Goal: Transaction & Acquisition: Book appointment/travel/reservation

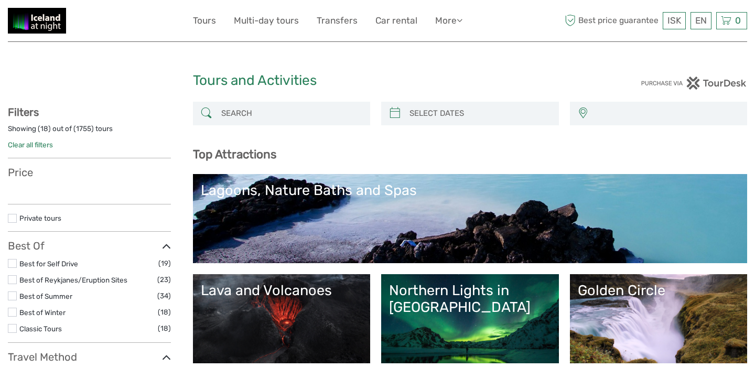
select select
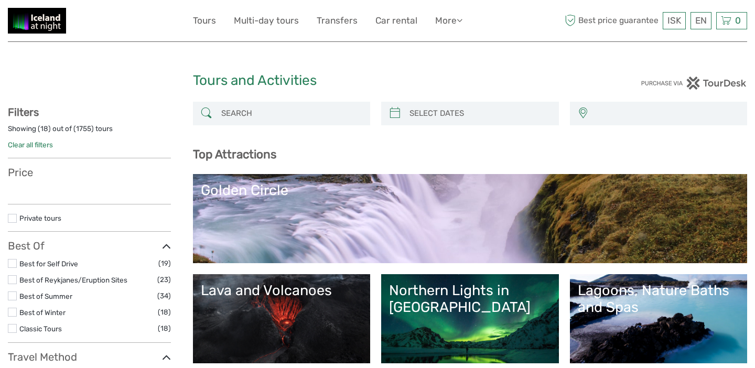
select select
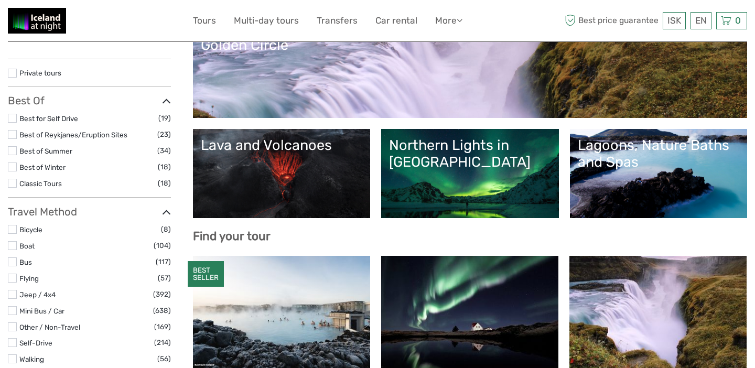
select select
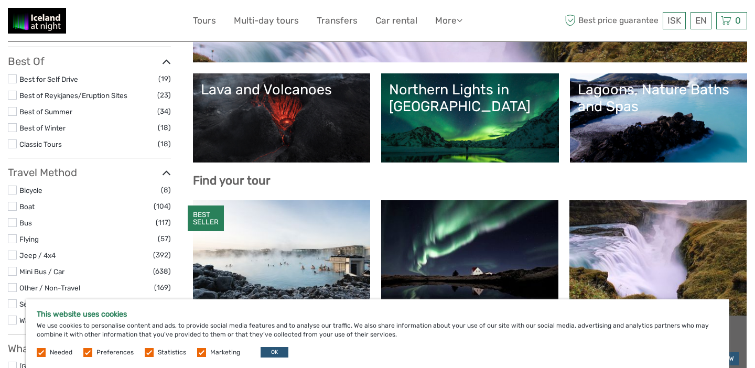
scroll to position [202, 0]
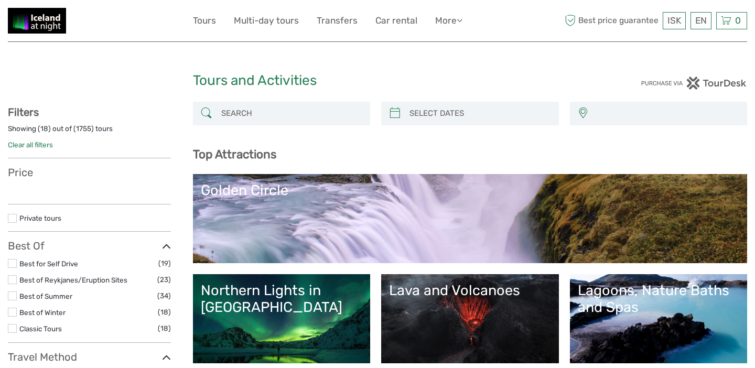
select select
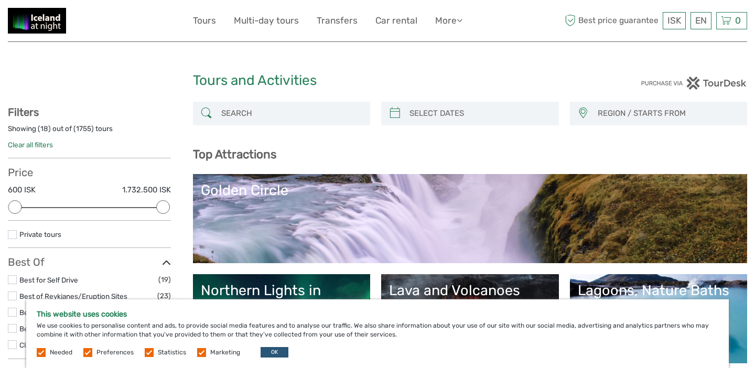
click at [241, 115] on input "search" at bounding box center [291, 113] width 148 height 18
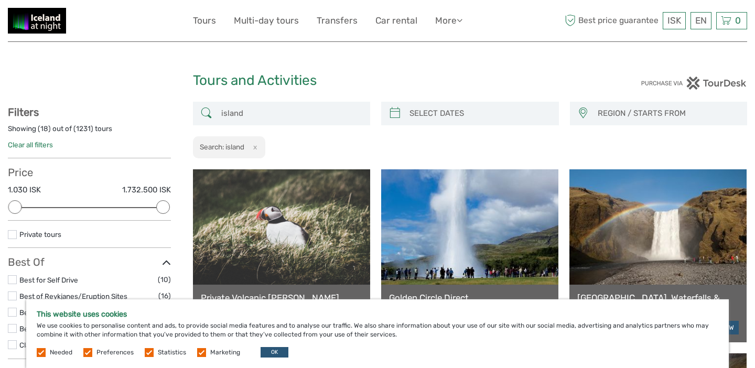
click at [250, 119] on input "island" at bounding box center [291, 113] width 148 height 18
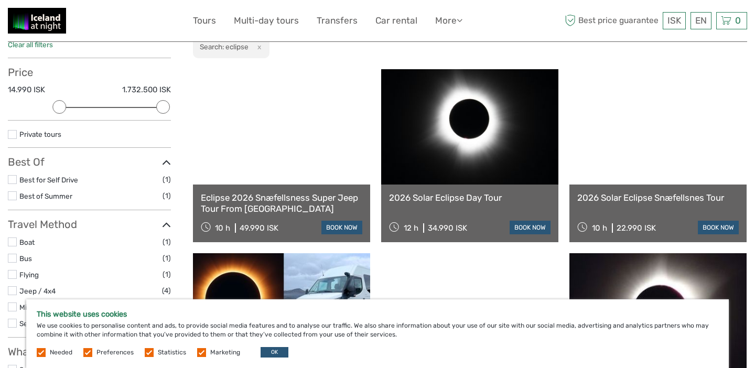
scroll to position [101, 0]
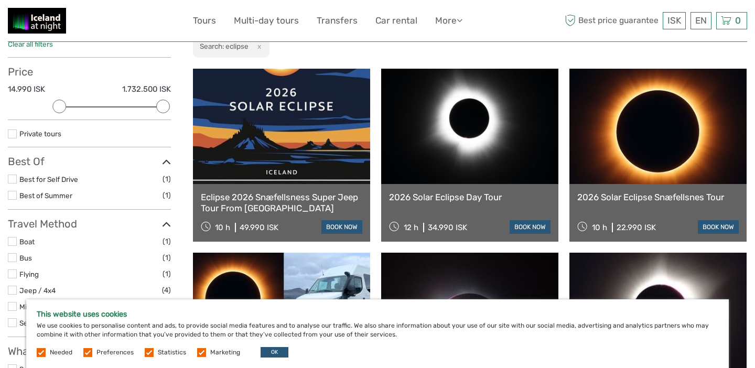
type input "eclipse"
click at [655, 136] on link at bounding box center [657, 126] width 177 height 115
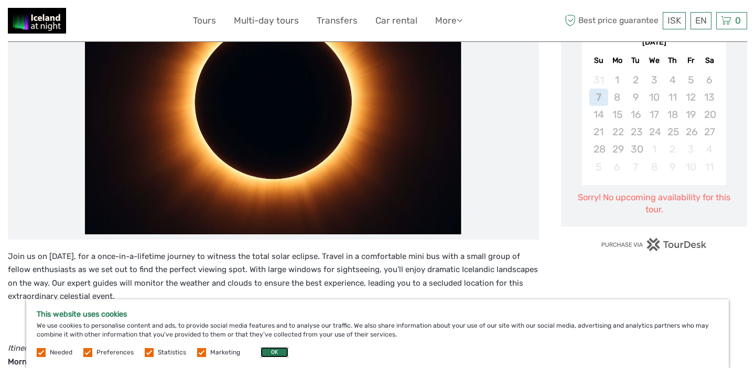
click at [265, 351] on button "OK" at bounding box center [275, 352] width 28 height 10
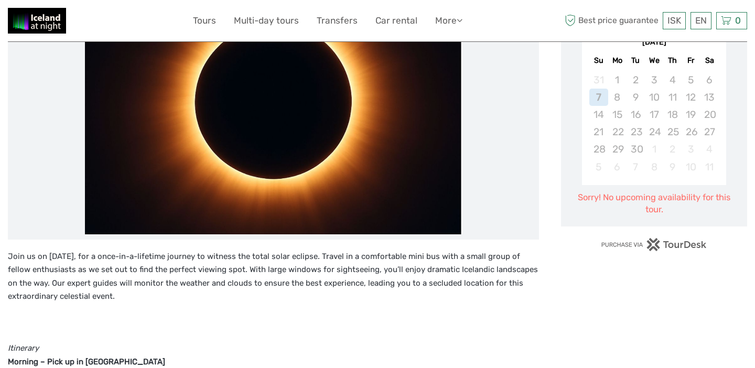
click at [254, 272] on p "Join us on August 12, 2026, for a once-in-a-lifetime journey to witness the tot…" at bounding box center [273, 276] width 531 height 53
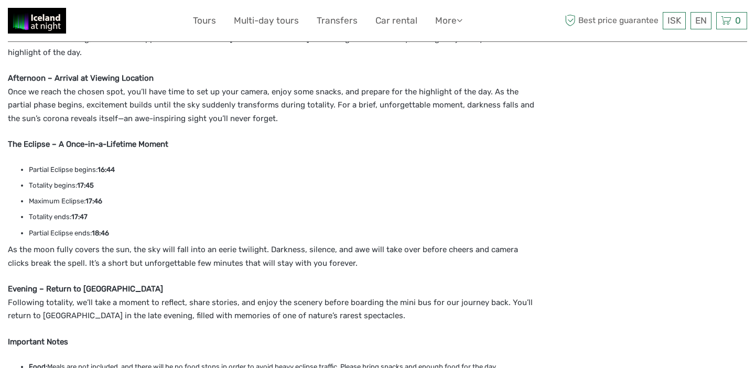
scroll to position [602, 0]
click at [218, 249] on p "As the moon fully covers the sun, the sky will fall into an eerie twilight. Dar…" at bounding box center [273, 256] width 531 height 27
click at [193, 243] on p "As the moon fully covers the sun, the sky will fall into an eerie twilight. Dar…" at bounding box center [273, 256] width 531 height 27
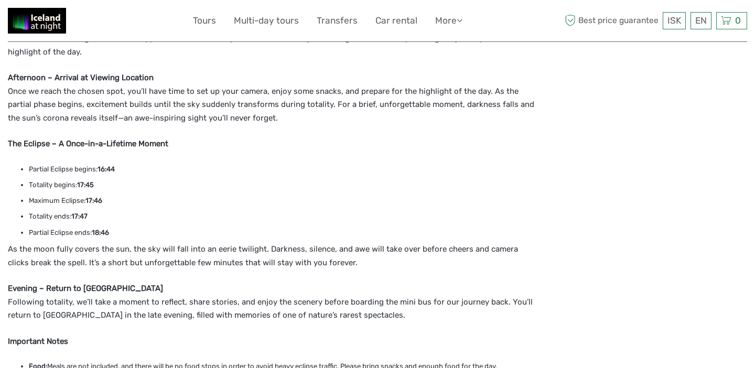
click at [193, 243] on p "As the moon fully covers the sun, the sky will fall into an eerie twilight. Dar…" at bounding box center [273, 256] width 531 height 27
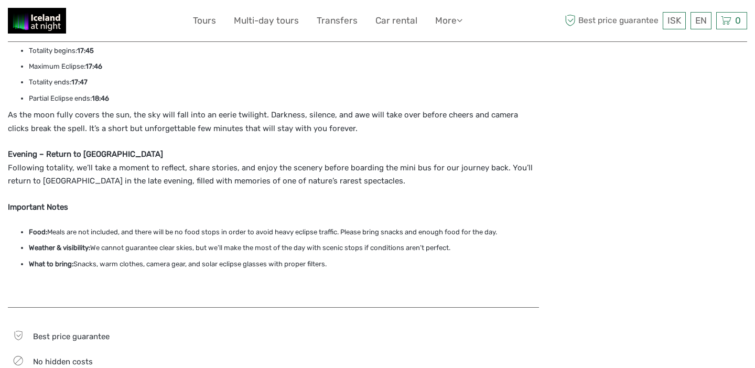
click at [204, 227] on li "Food: Meals are not included, and there will be no food stops in order to avoid…" at bounding box center [284, 233] width 510 height 12
click at [192, 157] on p "Evening – Return to Reykjavík Following totality, we’ll take a moment to reflec…" at bounding box center [273, 168] width 531 height 40
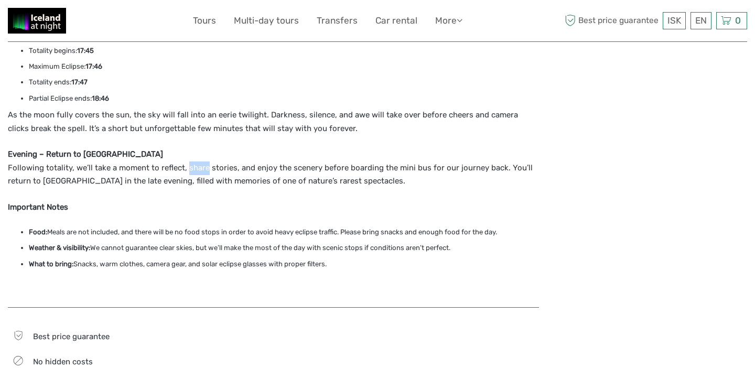
click at [192, 157] on p "Evening – Return to Reykjavík Following totality, we’ll take a moment to reflec…" at bounding box center [273, 168] width 531 height 40
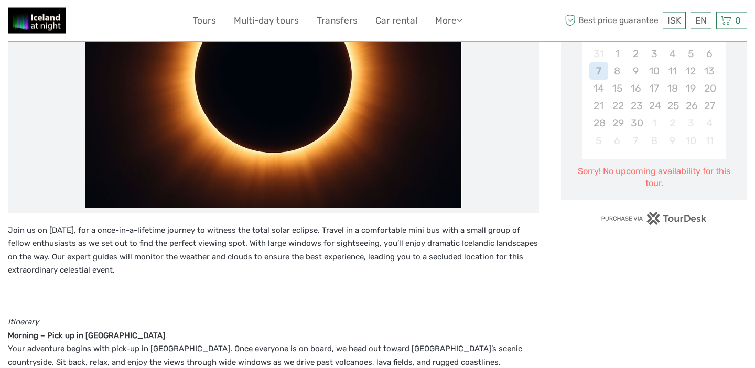
scroll to position [226, 0]
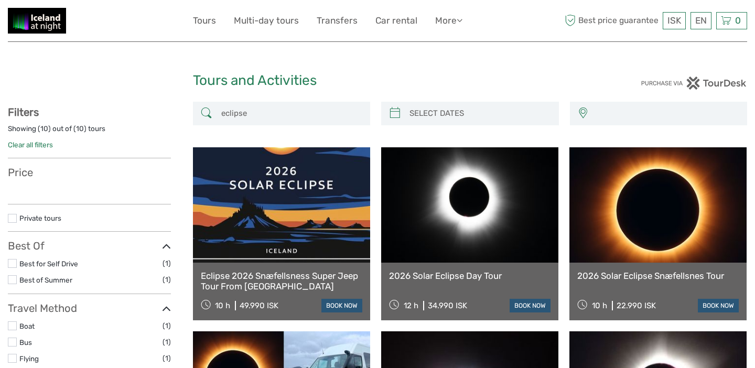
select select
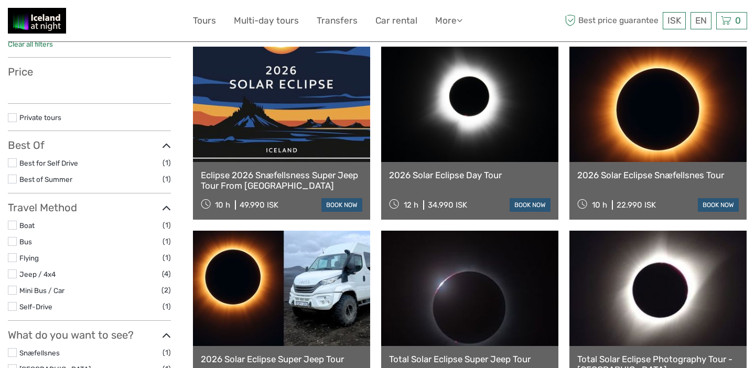
select select
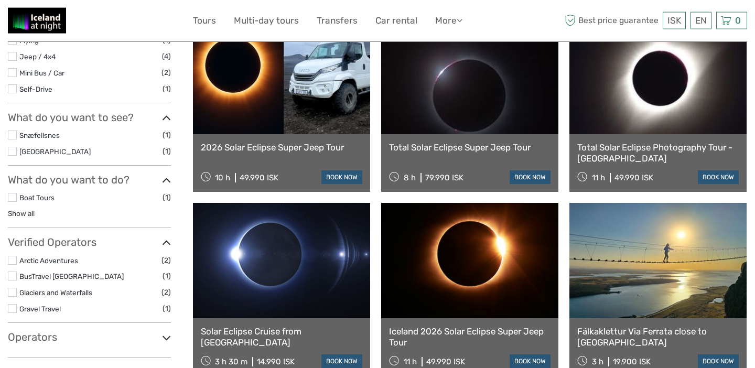
scroll to position [378, 0]
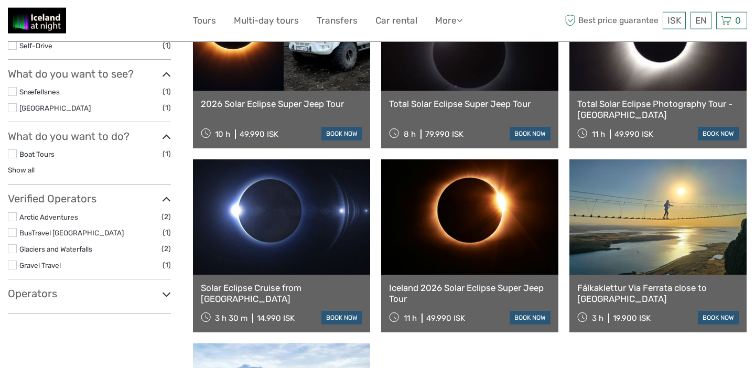
click at [274, 221] on link at bounding box center [281, 216] width 177 height 115
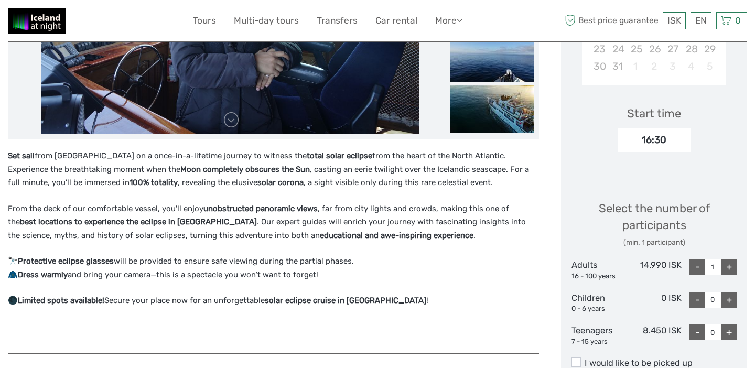
scroll to position [299, 0]
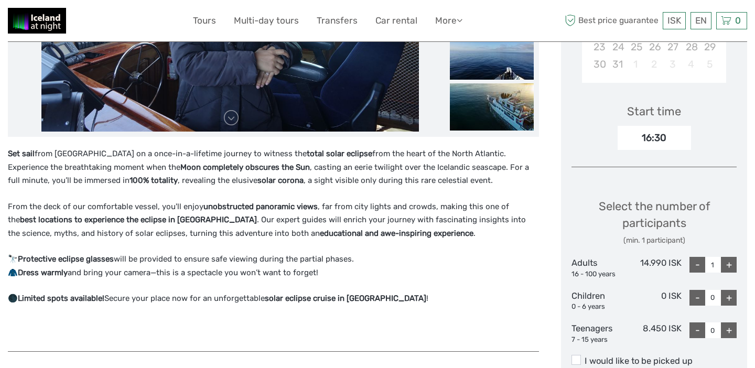
click at [320, 231] on strong "educational and awe-inspiring experience" at bounding box center [397, 233] width 154 height 9
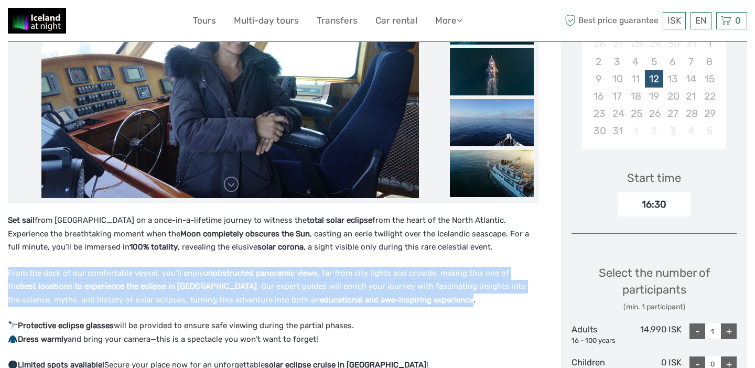
scroll to position [232, 0]
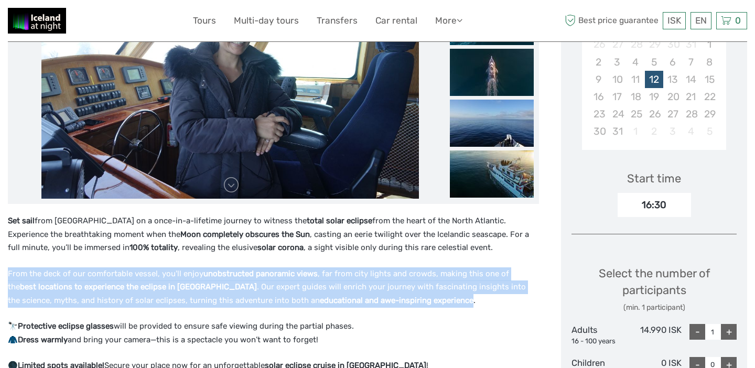
click at [170, 271] on p "From the deck of our comfortable vessel, you'll enjoy unobstructed panoramic vi…" at bounding box center [273, 287] width 531 height 40
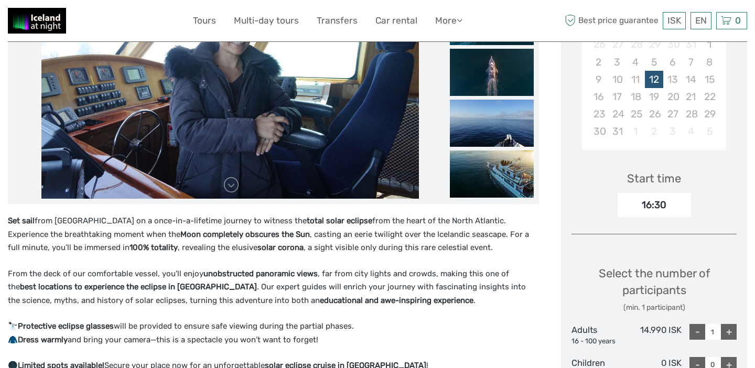
click at [253, 301] on p "From the deck of our comfortable vessel, you'll enjoy unobstructed panoramic vi…" at bounding box center [273, 287] width 531 height 40
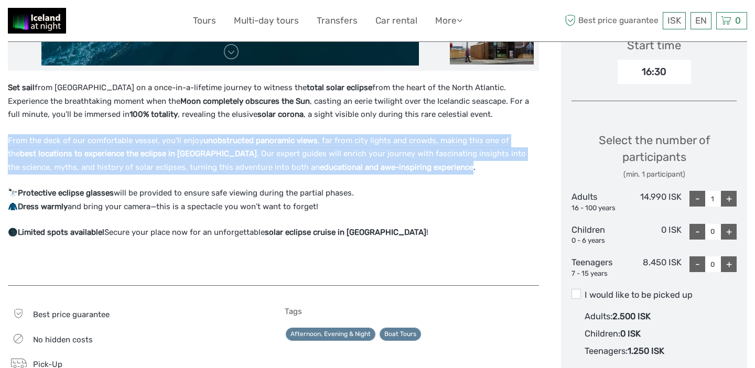
scroll to position [370, 0]
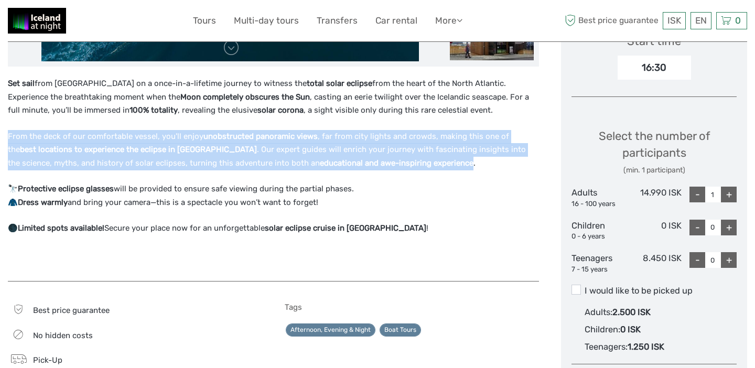
click at [181, 230] on p "🌑 Limited spots available! Secure your place now for an unforgettable solar ecl…" at bounding box center [273, 229] width 531 height 14
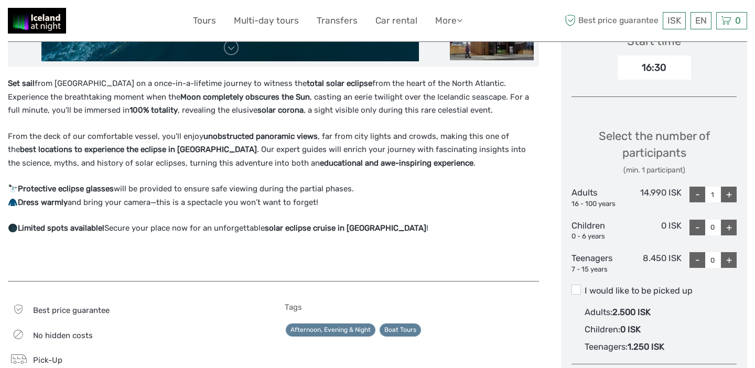
click at [181, 230] on p "🌑 Limited spots available! Secure your place now for an unforgettable solar ecl…" at bounding box center [273, 229] width 531 height 14
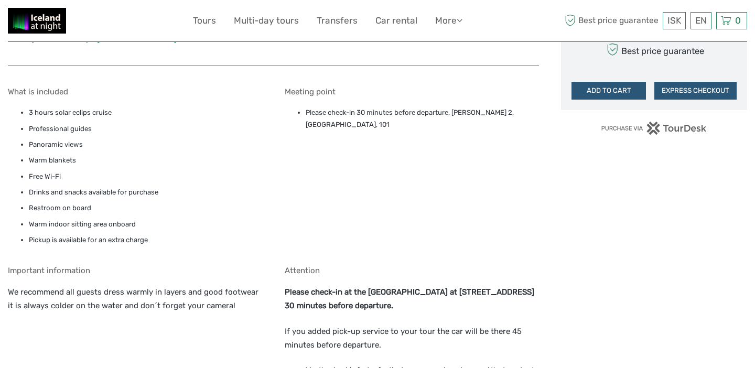
scroll to position [740, 0]
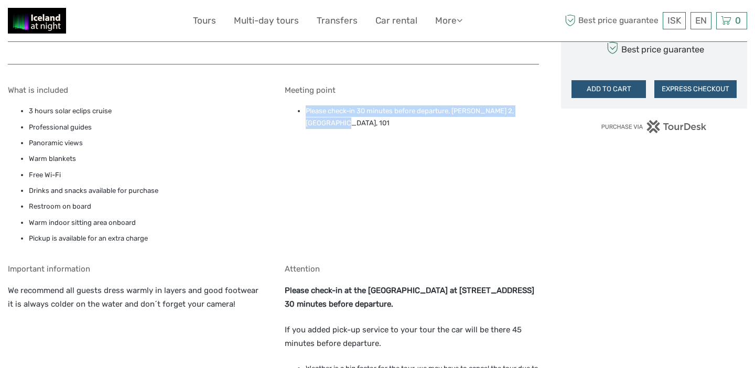
drag, startPoint x: 306, startPoint y: 111, endPoint x: 325, endPoint y: 129, distance: 26.3
click at [324, 129] on li "Please check-in 30 minutes before departure, Ægisgarður 2, Reykjavík, 101" at bounding box center [423, 117] width 234 height 24
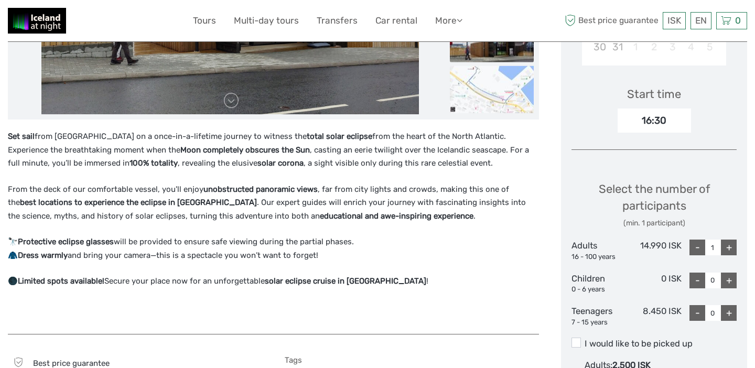
scroll to position [514, 0]
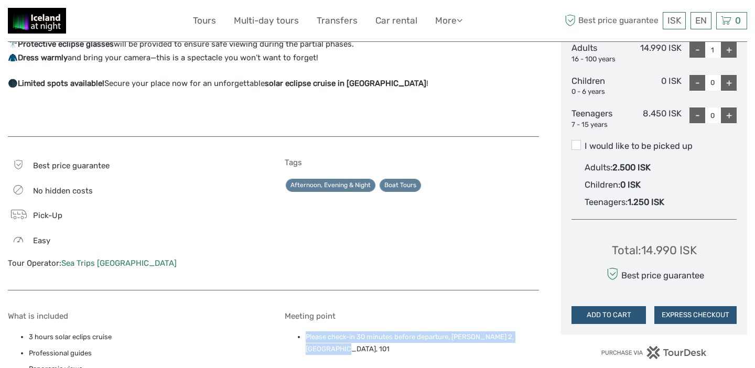
click at [107, 262] on link "Sea Trips [GEOGRAPHIC_DATA]" at bounding box center [118, 263] width 115 height 9
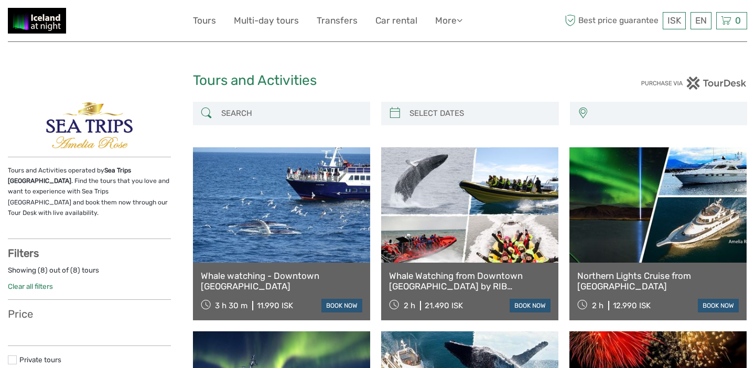
select select
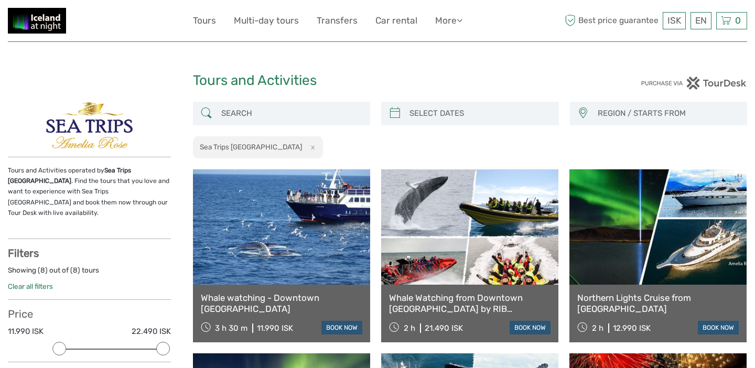
click at [92, 125] on img at bounding box center [89, 125] width 87 height 47
drag, startPoint x: 104, startPoint y: 171, endPoint x: 167, endPoint y: 171, distance: 62.9
click at [167, 171] on p "Tours and Activities operated by Sea Trips [GEOGRAPHIC_DATA] . Find the tours t…" at bounding box center [89, 191] width 163 height 53
copy p "Sea Trips [GEOGRAPHIC_DATA] ."
